Goal: Task Accomplishment & Management: Manage account settings

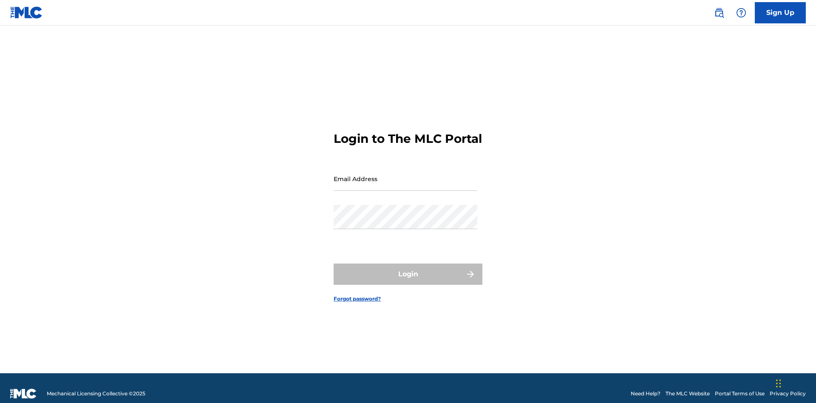
scroll to position [11, 0]
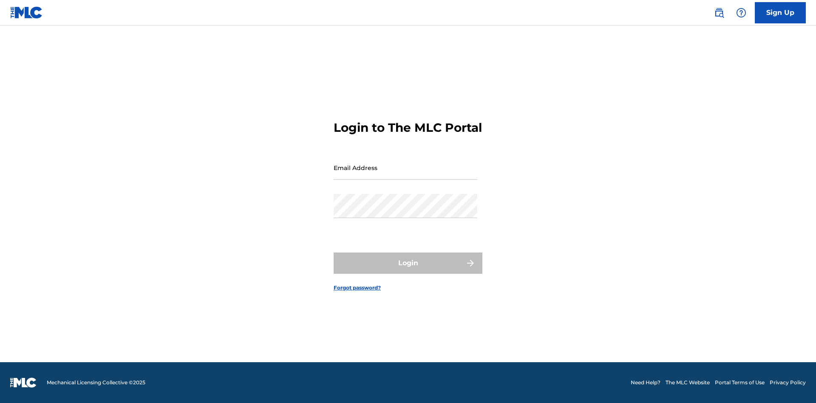
click at [405, 175] on input "Email Address" at bounding box center [406, 168] width 144 height 24
type input "Krystal.Ribble@themlc.com"
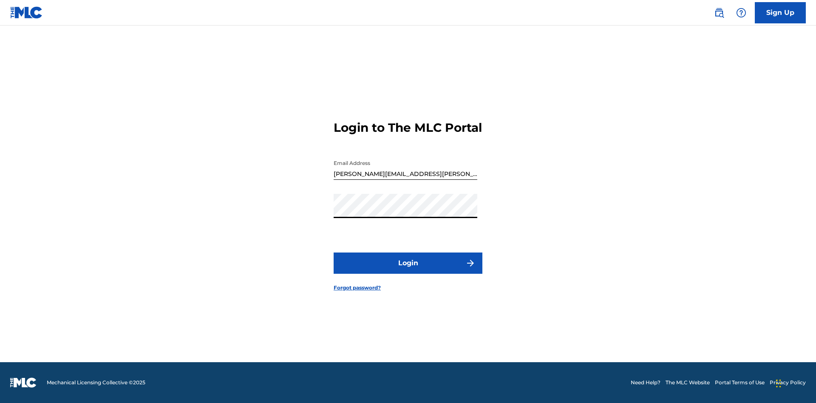
click at [408, 270] on button "Login" at bounding box center [408, 262] width 149 height 21
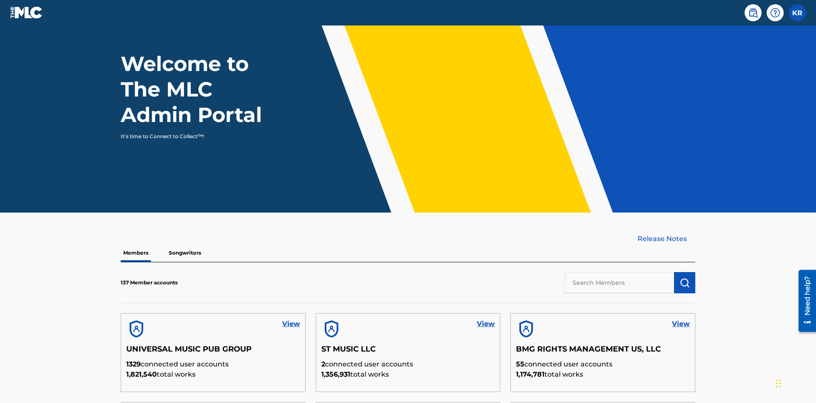
click at [619, 272] on input "text" at bounding box center [619, 282] width 110 height 21
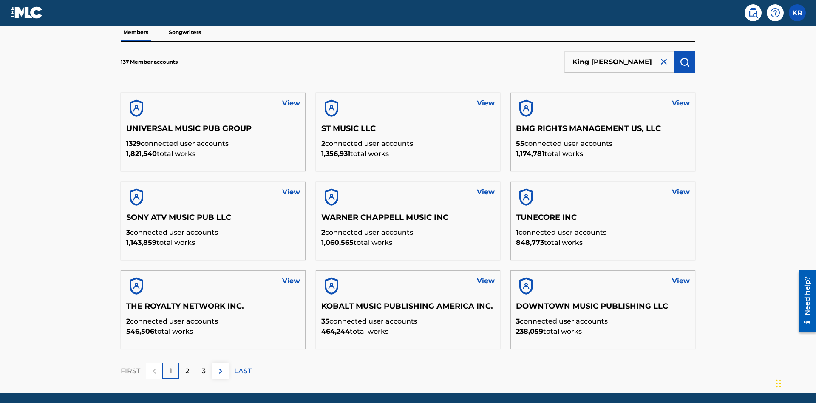
type input "King McTesterson"
click at [685, 57] on img "submit" at bounding box center [684, 62] width 10 height 10
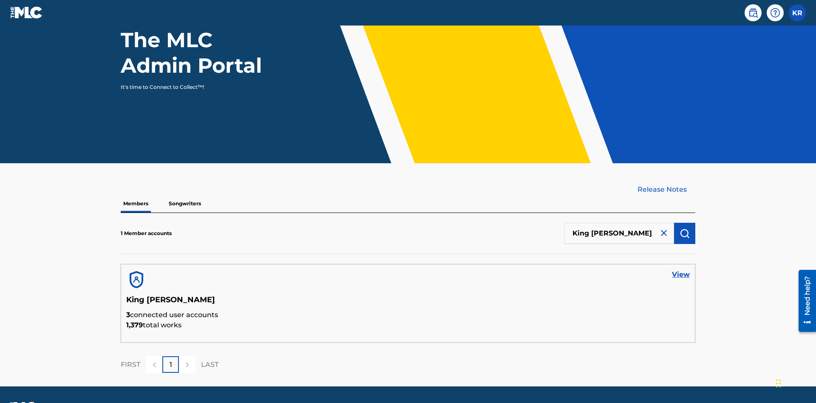
scroll to position [110, 0]
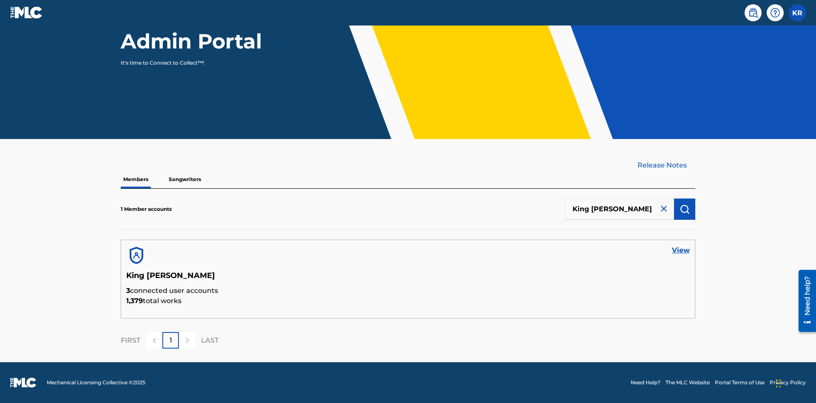
click at [681, 250] on link "View" at bounding box center [681, 250] width 18 height 10
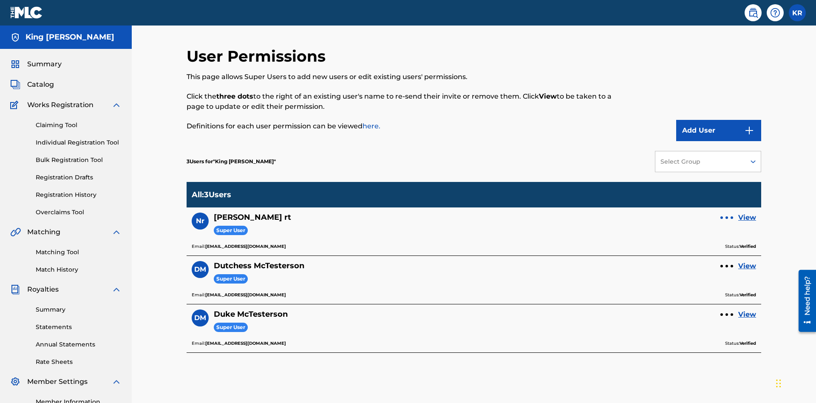
click at [727, 190] on p "Remove User" at bounding box center [727, 200] width 72 height 20
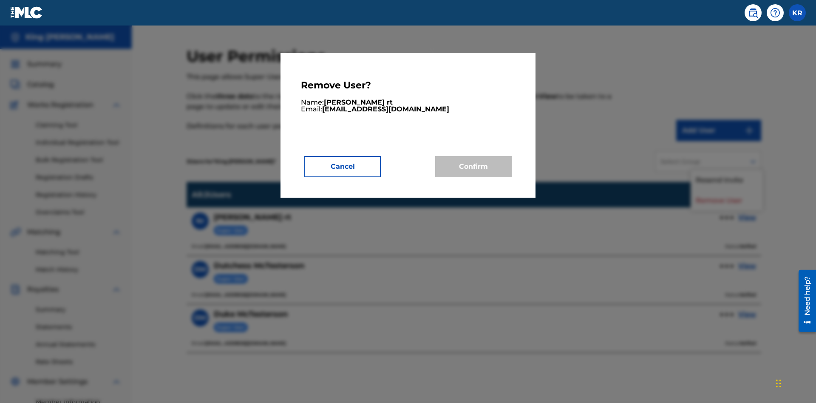
click at [343, 166] on button "Cancel" at bounding box center [342, 166] width 76 height 21
click at [747, 212] on link "View" at bounding box center [747, 217] width 18 height 10
